Goal: Information Seeking & Learning: Check status

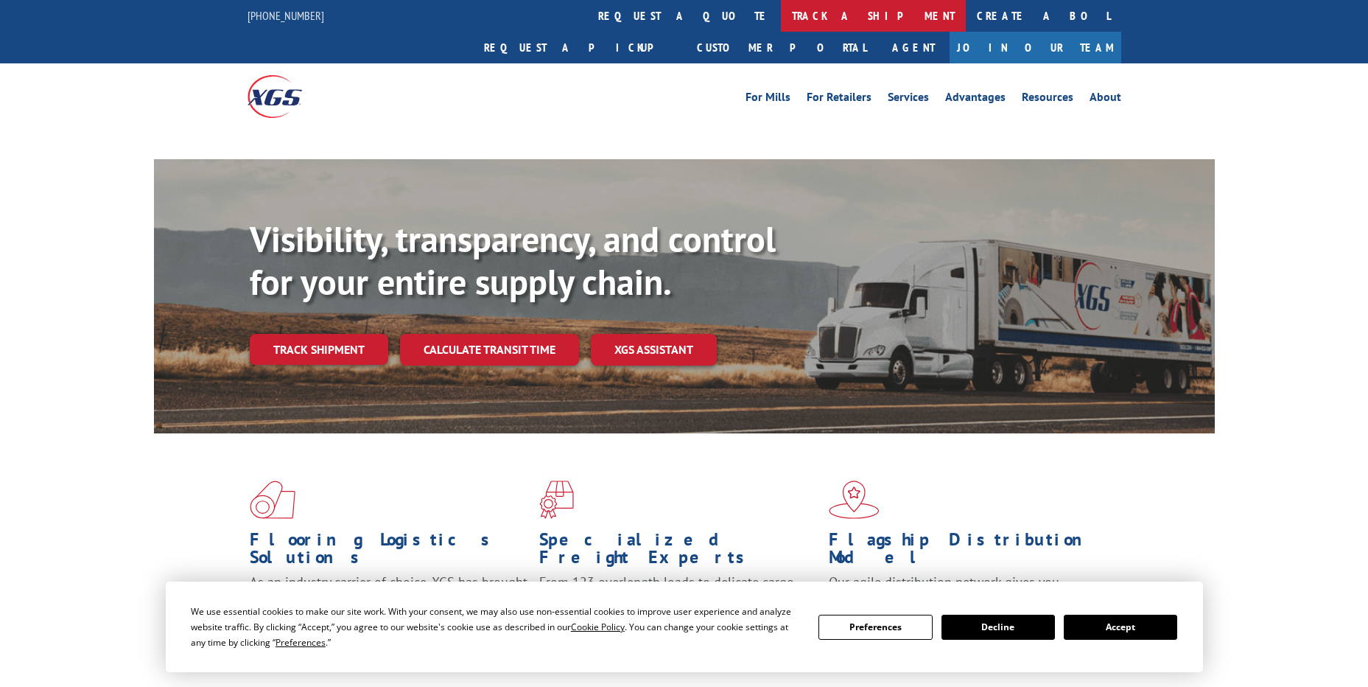
click at [781, 15] on link "track a shipment" at bounding box center [873, 16] width 185 height 32
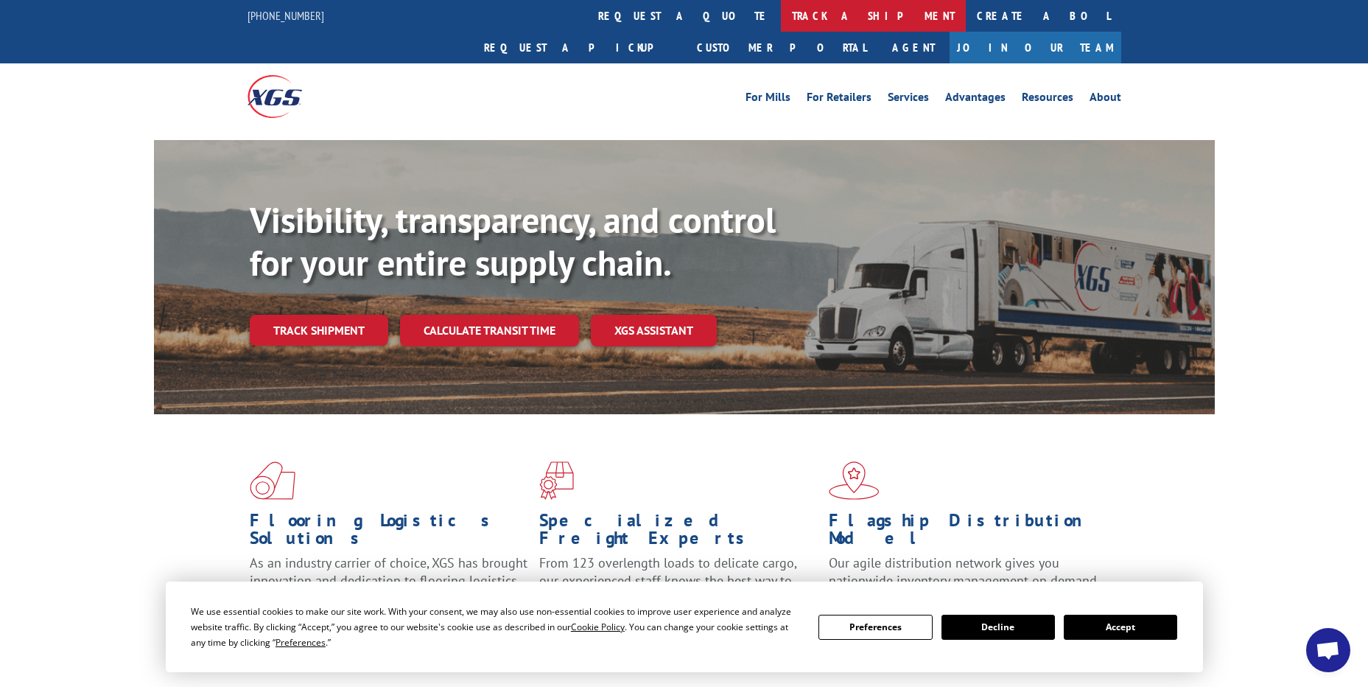
click at [781, 23] on link "track a shipment" at bounding box center [873, 16] width 185 height 32
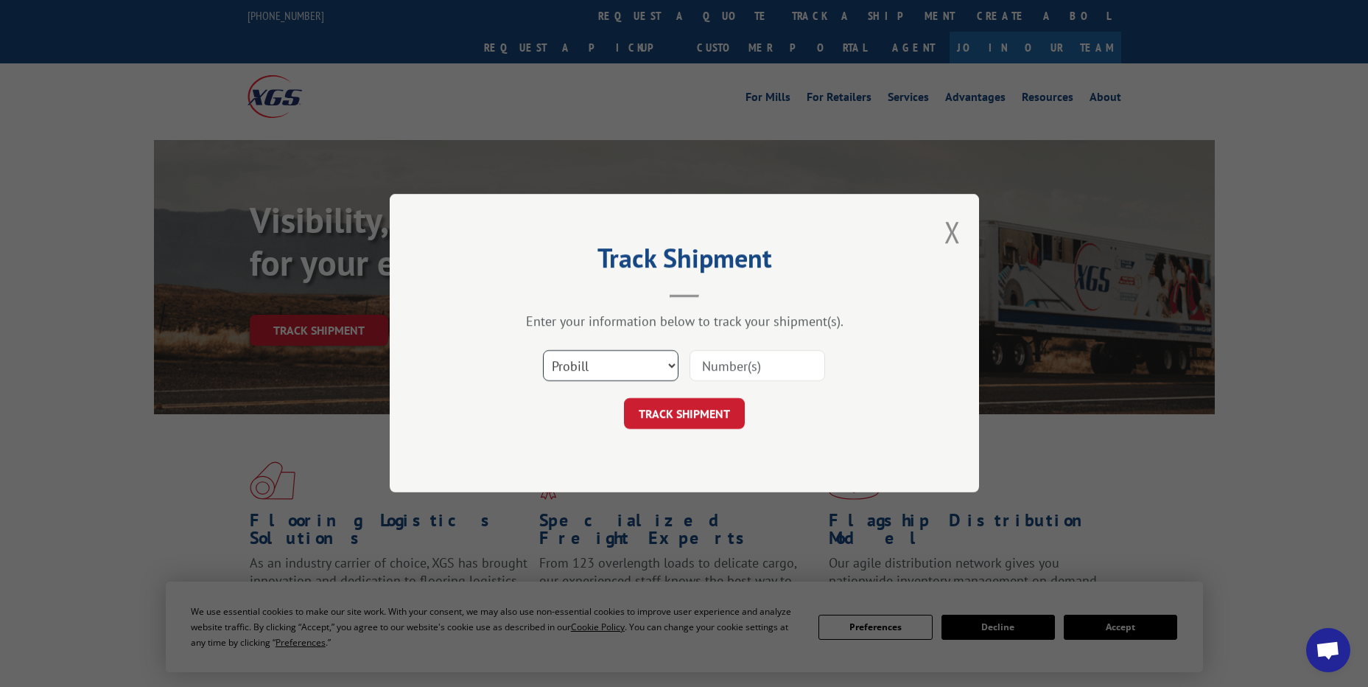
click at [634, 370] on select "Select category... Probill BOL PO" at bounding box center [611, 366] width 136 height 31
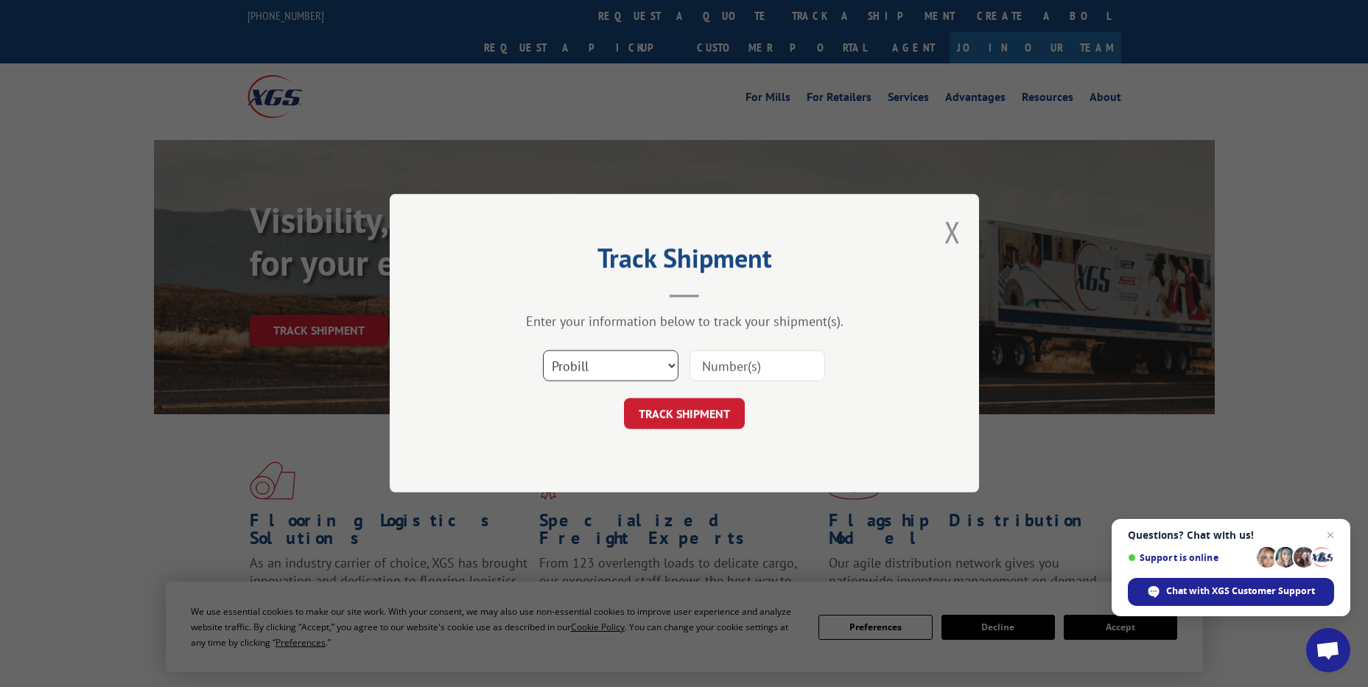
select select "po"
click at [543, 351] on select "Select category... Probill BOL PO" at bounding box center [611, 366] width 136 height 31
click at [707, 367] on input at bounding box center [758, 366] width 136 height 31
paste input "23517190"
type input "23517190"
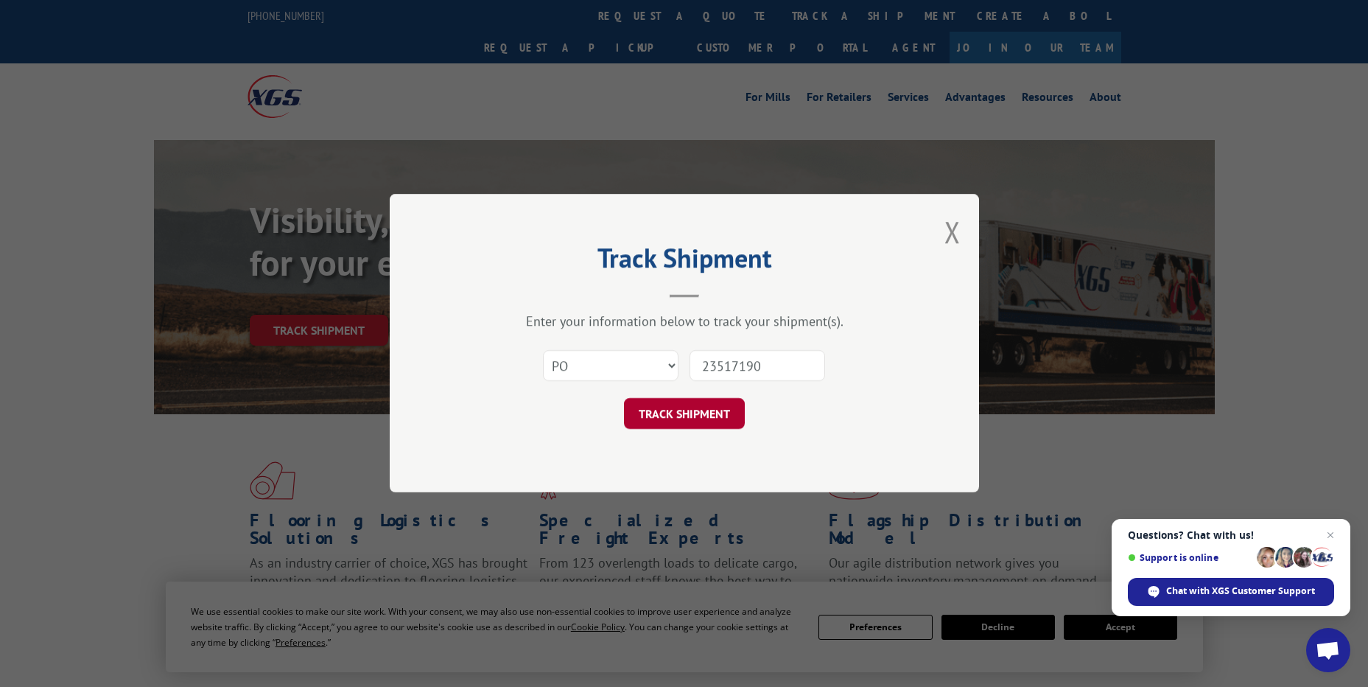
click at [689, 388] on div "Select category... Probill BOL PO 23517190" at bounding box center [684, 366] width 442 height 49
click at [698, 412] on button "TRACK SHIPMENT" at bounding box center [684, 414] width 121 height 31
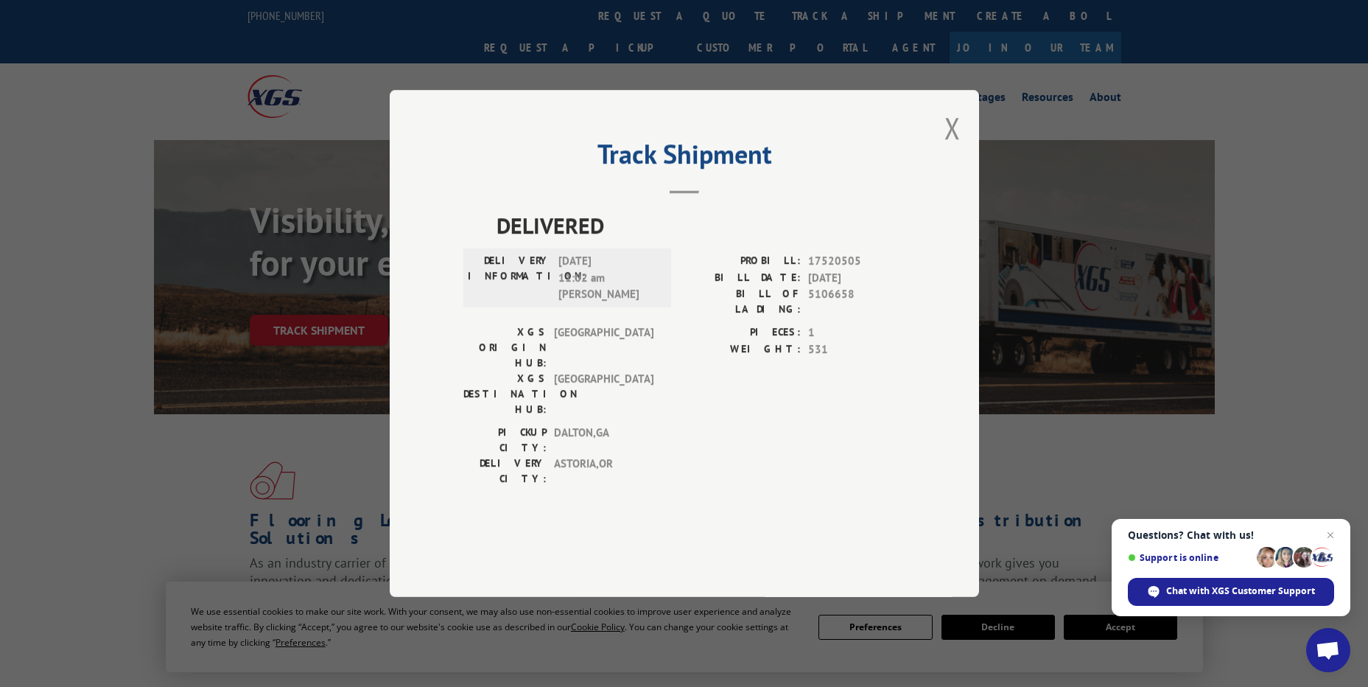
click at [644, 455] on span "ASTORIA , [GEOGRAPHIC_DATA]" at bounding box center [603, 470] width 99 height 31
